Goal: Information Seeking & Learning: Understand process/instructions

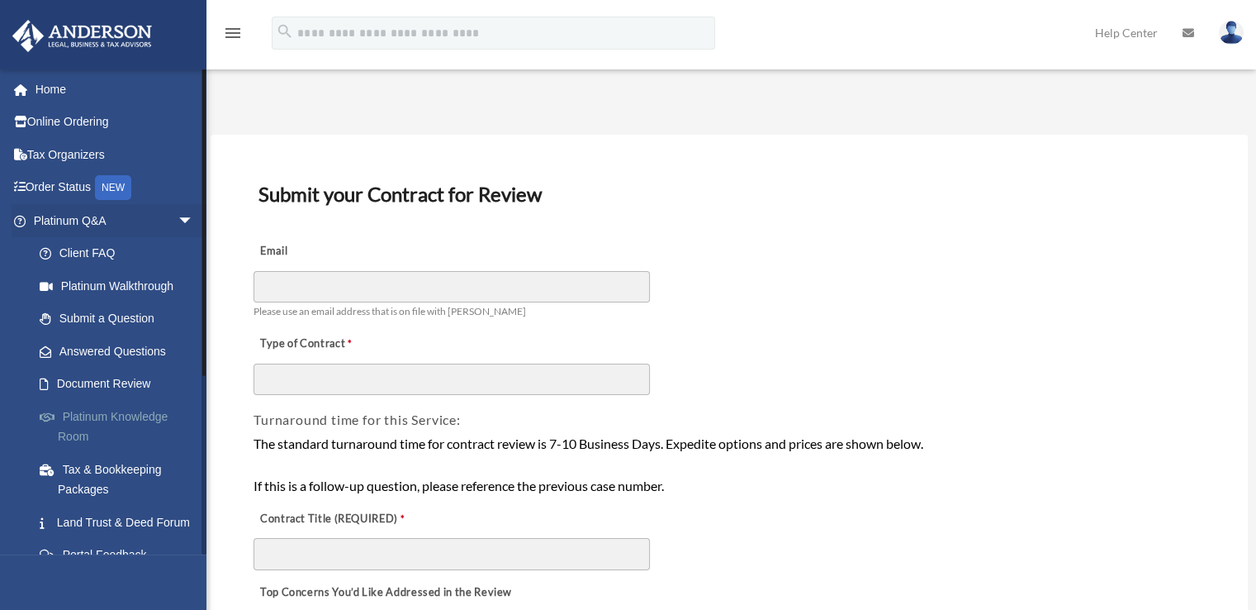
click at [70, 412] on link "Platinum Knowledge Room" at bounding box center [121, 426] width 196 height 53
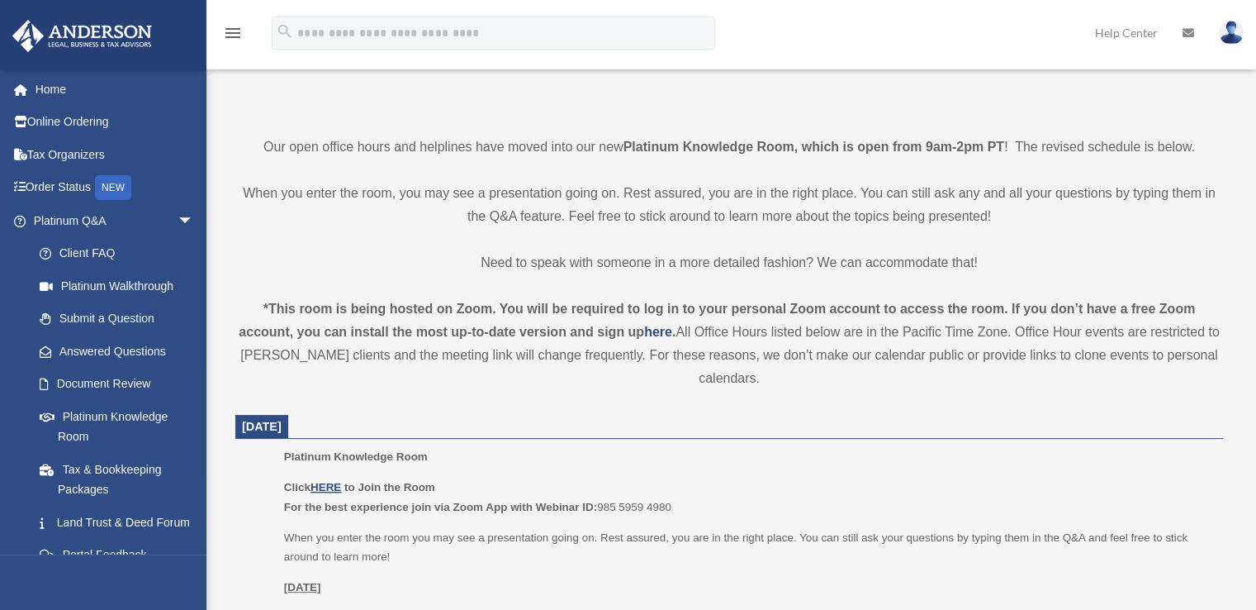
scroll to position [330, 0]
click at [330, 487] on u "HERE" at bounding box center [326, 486] width 31 height 12
